Goal: Check status

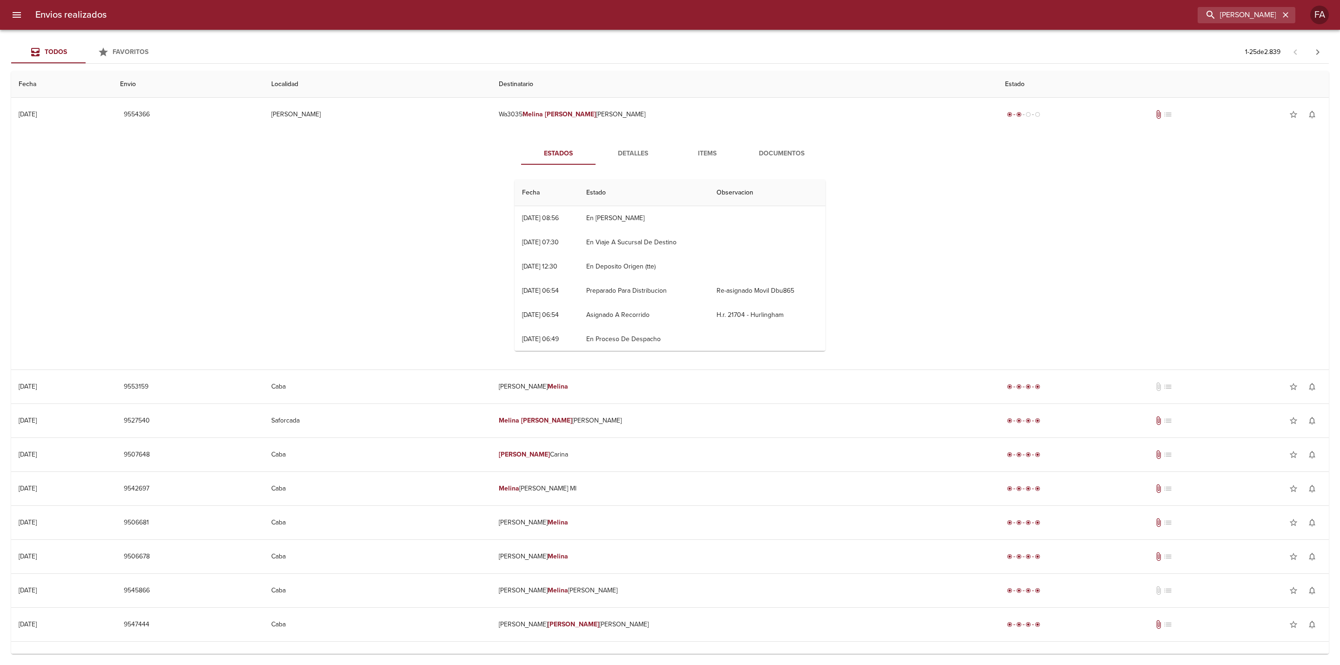
click at [1279, 14] on div "[PERSON_NAME] [PERSON_NAME] ML" at bounding box center [1246, 15] width 98 height 16
click at [1279, 14] on button "button" at bounding box center [1285, 15] width 12 height 12
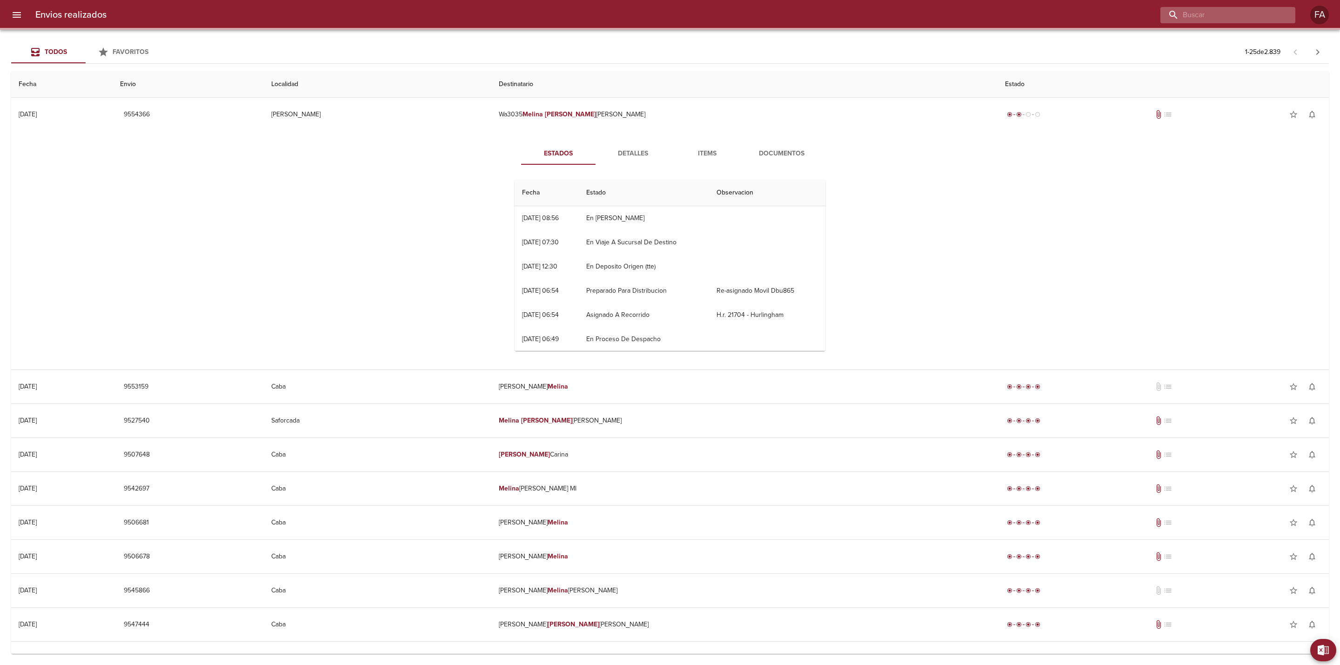
click at [1249, 16] on input "buscar" at bounding box center [1219, 15] width 119 height 16
paste input "[PERSON_NAME]"
type input "[PERSON_NAME]"
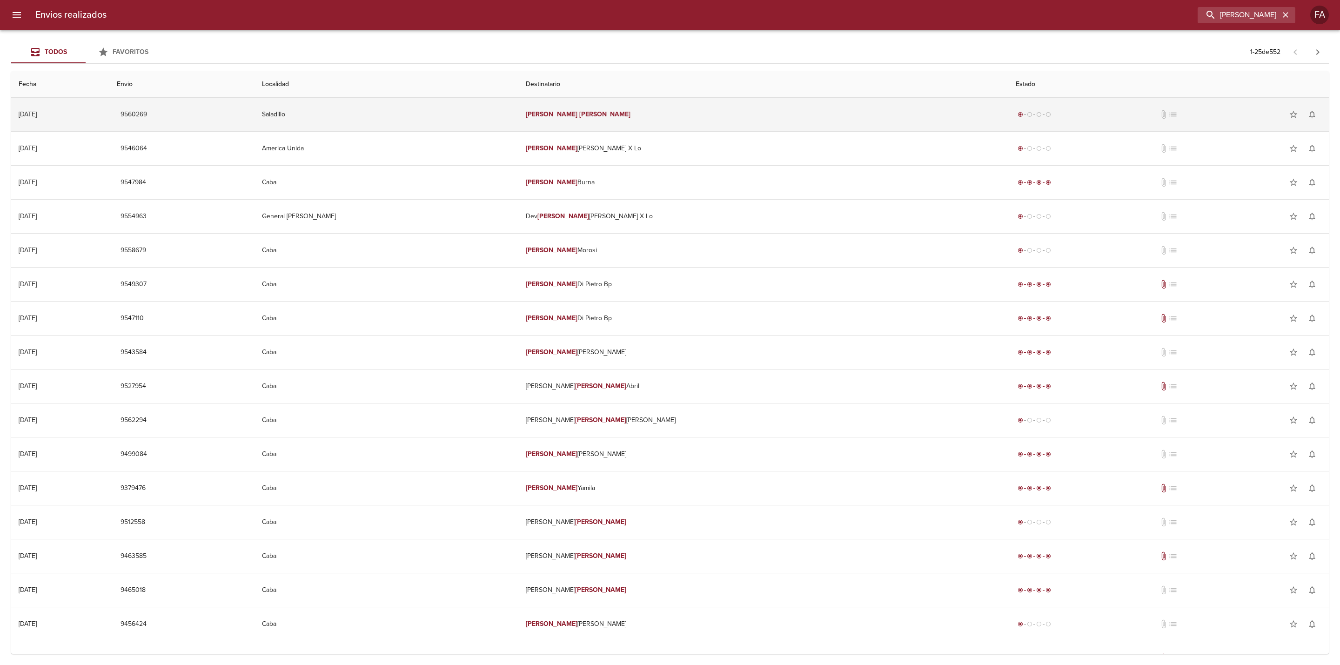
click at [426, 113] on td "Saladillo" at bounding box center [386, 114] width 264 height 33
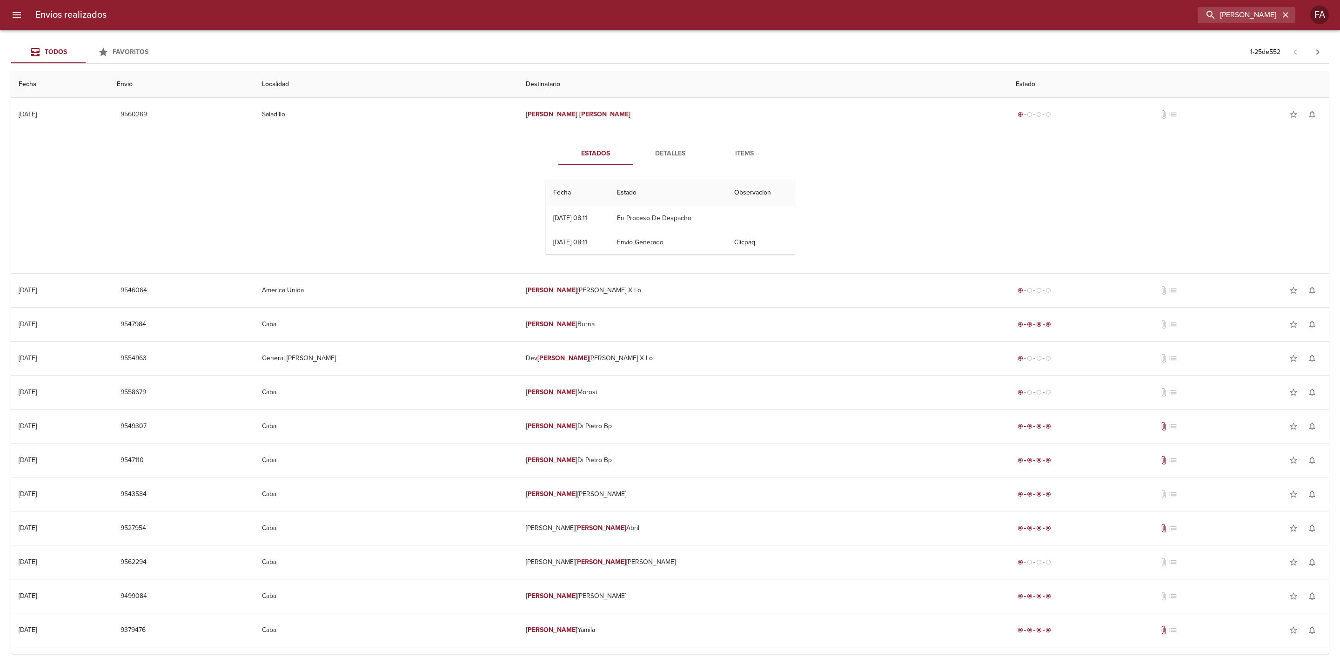
click at [356, 233] on div "Estados Detalles Items Fecha Estado Observacion 04/09 [DATE] 08:11 En Proceso D…" at bounding box center [670, 202] width 1302 height 142
click at [35, 172] on div "Estados Detalles Items Fecha Estado Observacion 04/09 [DATE] 08:11 En Proceso D…" at bounding box center [670, 202] width 1302 height 142
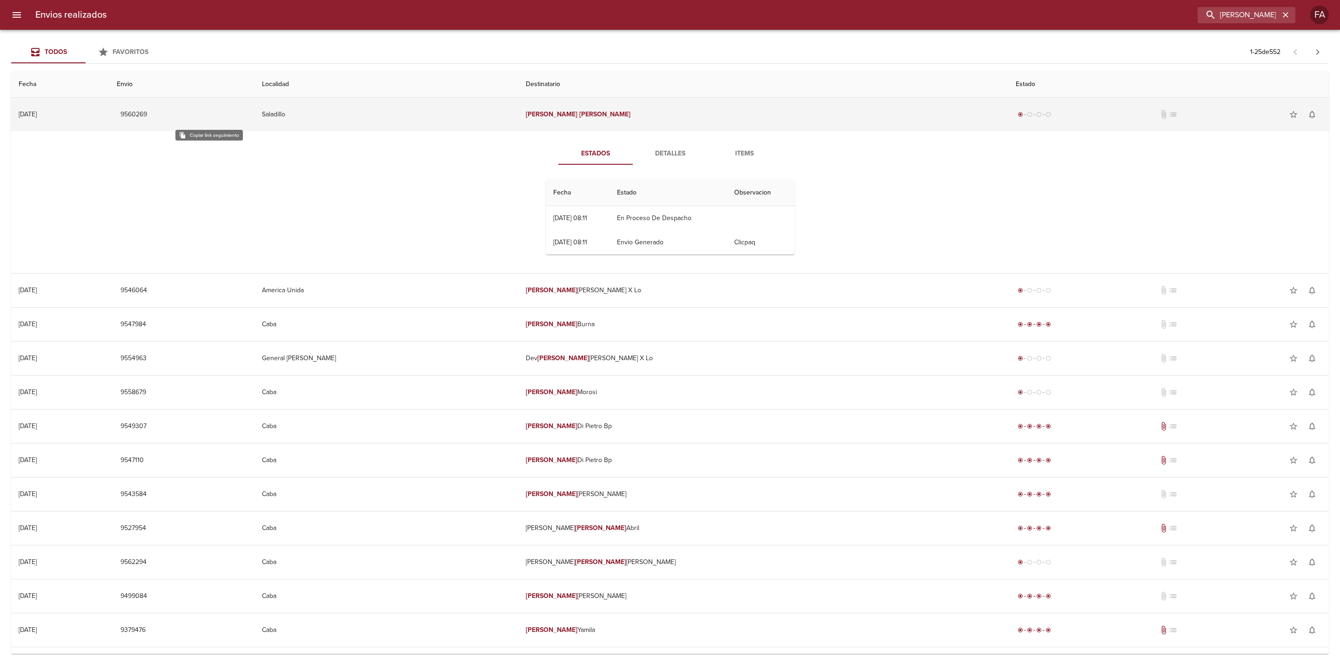
click at [147, 116] on span "9560269" at bounding box center [133, 115] width 27 height 12
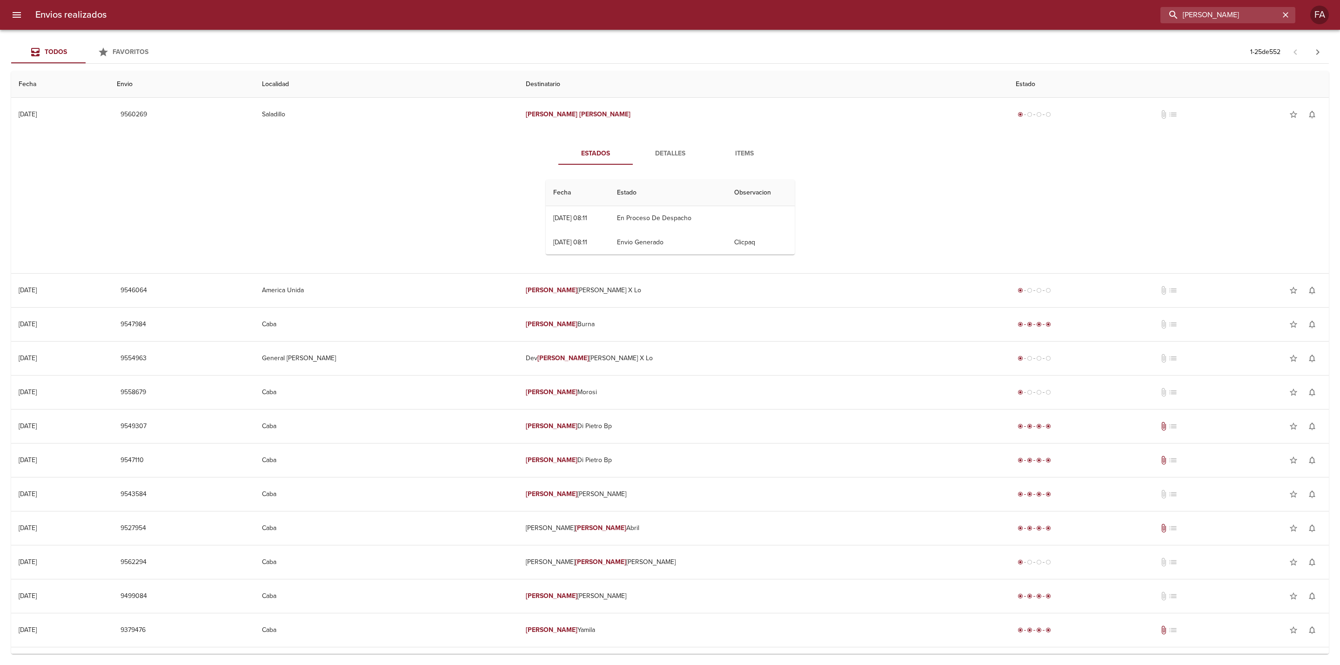
drag, startPoint x: 1277, startPoint y: 11, endPoint x: 1081, endPoint y: 49, distance: 200.0
click at [1076, 0] on div "Envios realizados [PERSON_NAME] FA Todos Favoritos 1 - 25 de 552 Fecha Envio Lo…" at bounding box center [670, 0] width 1340 height 0
paste input "[PERSON_NAME][DEMOGRAPHIC_DATA] AZUCE"
type input "[PERSON_NAME][DEMOGRAPHIC_DATA] AZUCE"
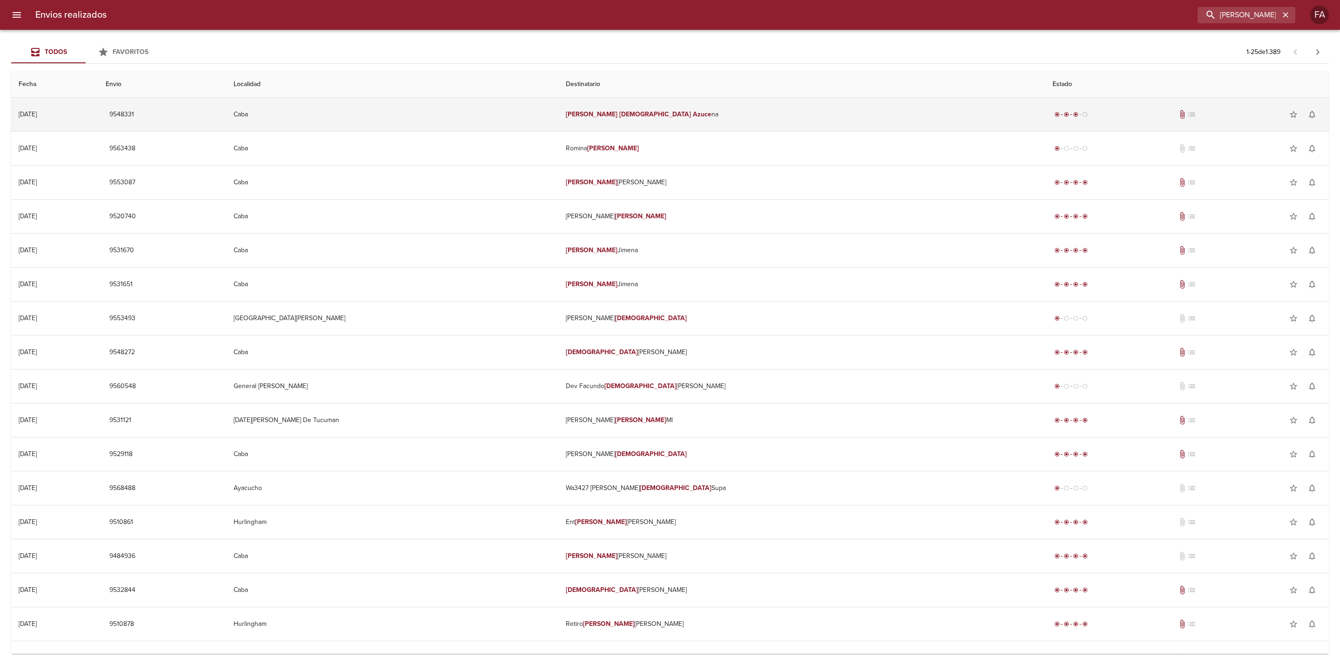
click at [486, 105] on td "Caba" at bounding box center [392, 114] width 332 height 33
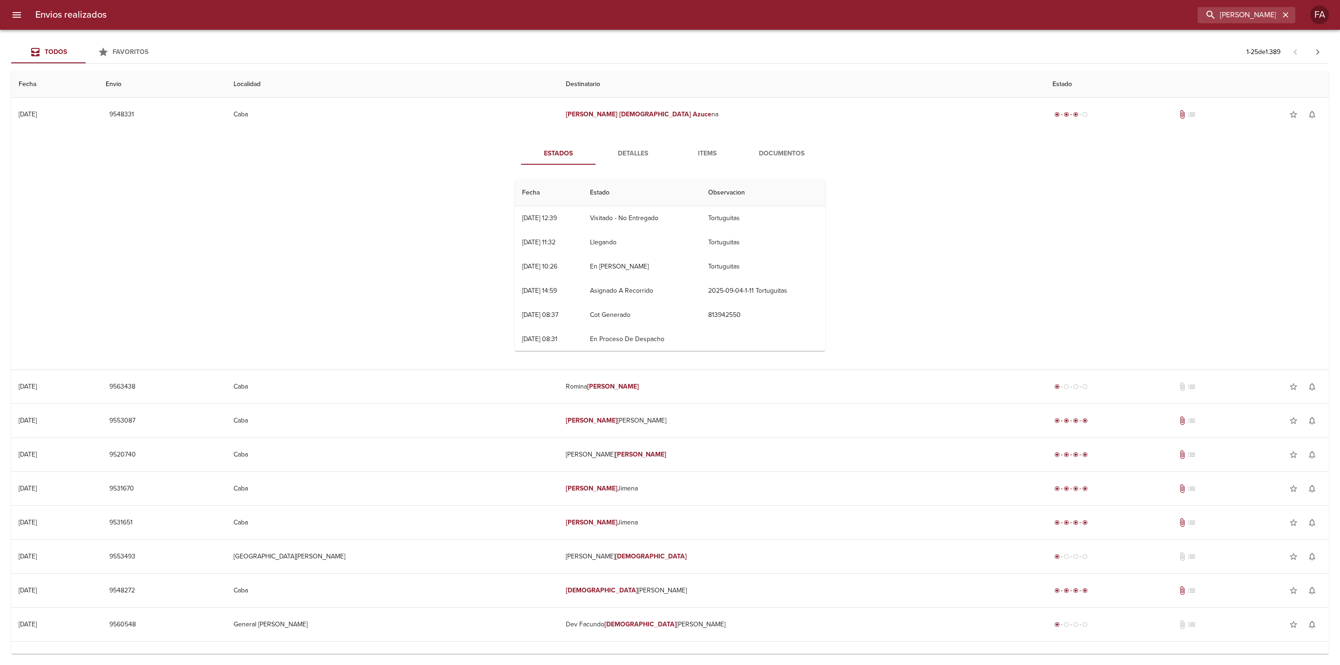
click at [762, 152] on span "Documentos" at bounding box center [781, 154] width 63 height 12
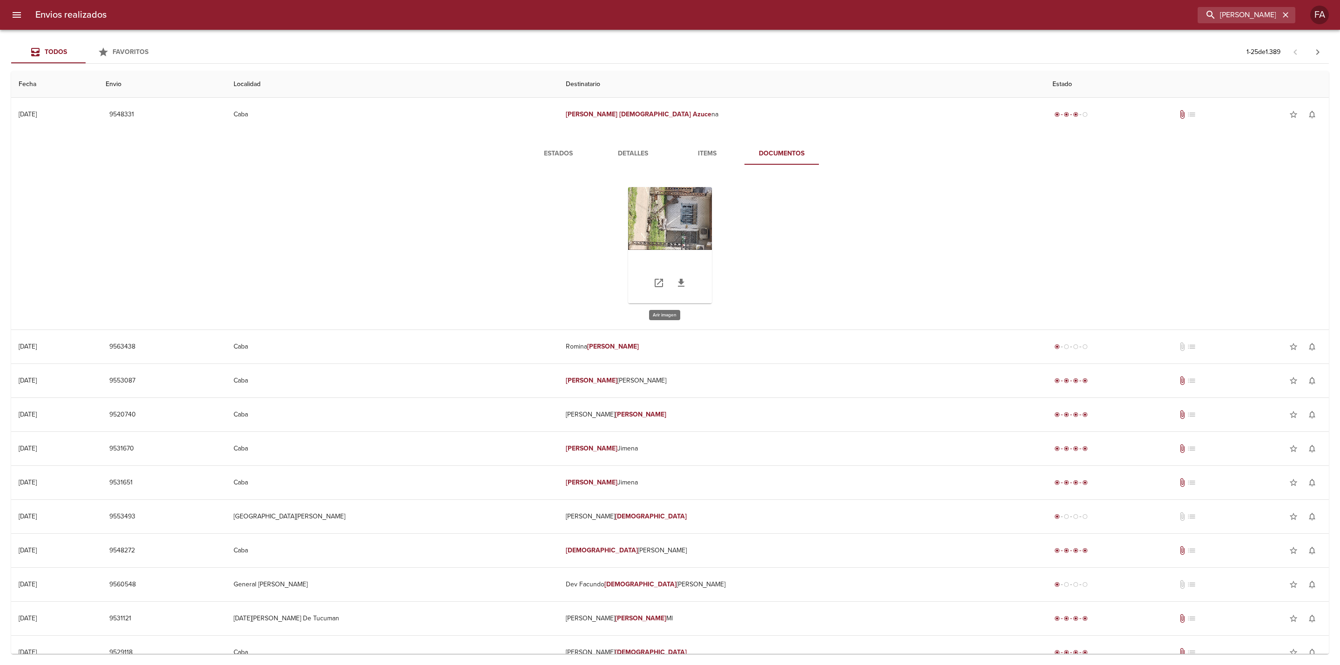
click at [686, 225] on div "Tabla de envíos del cliente" at bounding box center [670, 245] width 84 height 116
